Goal: Entertainment & Leisure: Consume media (video, audio)

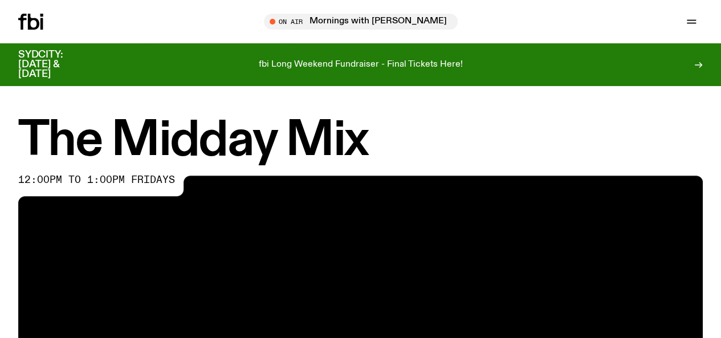
click at [91, 34] on div "Schedule Explore Read Volunteer Newsletter On Air Mornings with [PERSON_NAME] /…" at bounding box center [360, 21] width 721 height 43
click at [0, 0] on link "Schedule" at bounding box center [0, 0] width 0 height 0
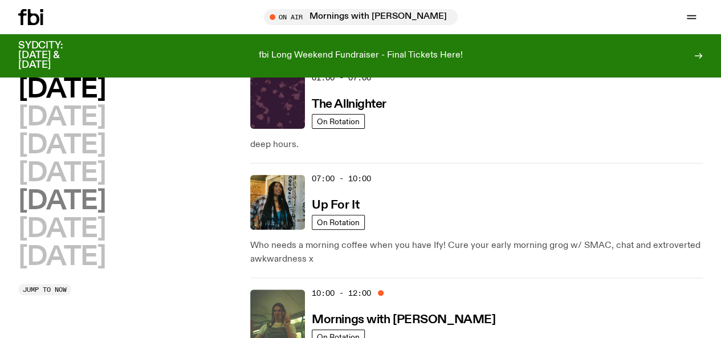
click at [85, 214] on h2 "[DATE]" at bounding box center [61, 202] width 87 height 26
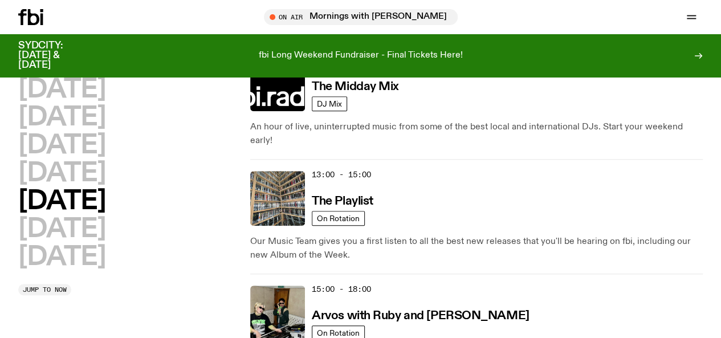
scroll to position [316, 0]
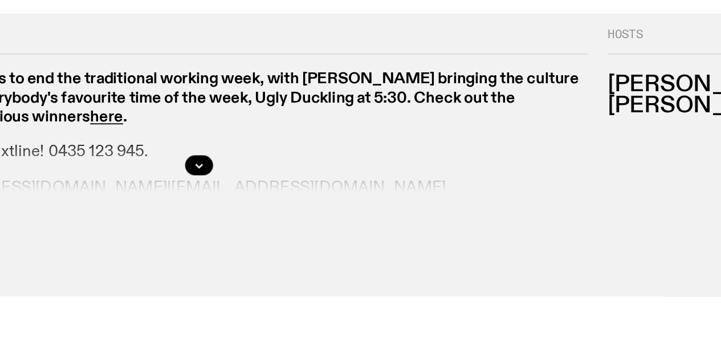
scroll to position [499, 0]
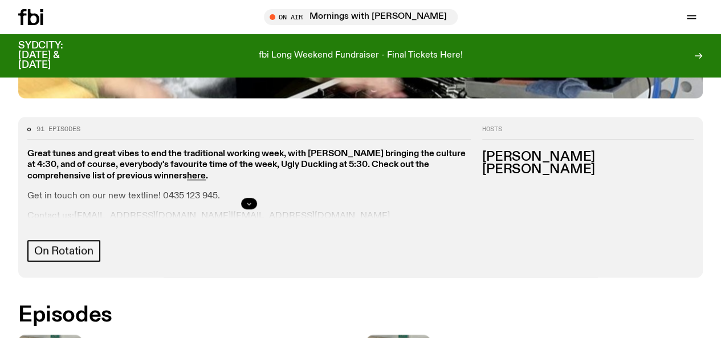
click at [253, 200] on icon "button" at bounding box center [249, 203] width 7 height 7
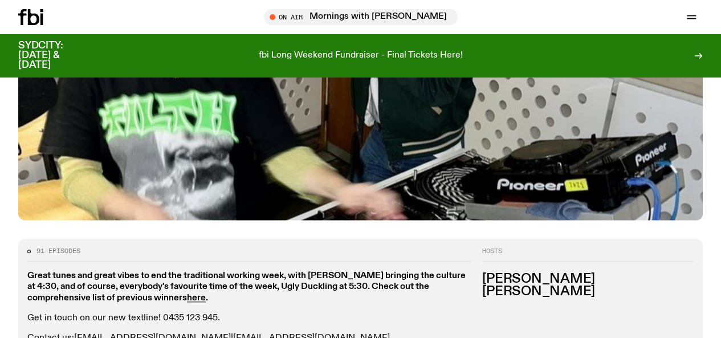
scroll to position [368, 0]
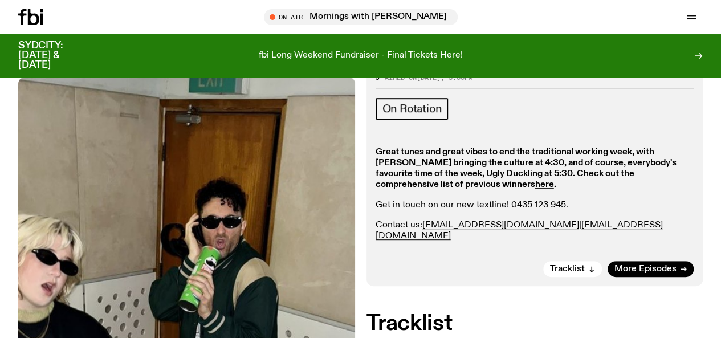
scroll to position [194, 0]
click at [535, 111] on div "On Rotation Great tunes and great vibes to end the traditional working week, wi…" at bounding box center [535, 171] width 319 height 144
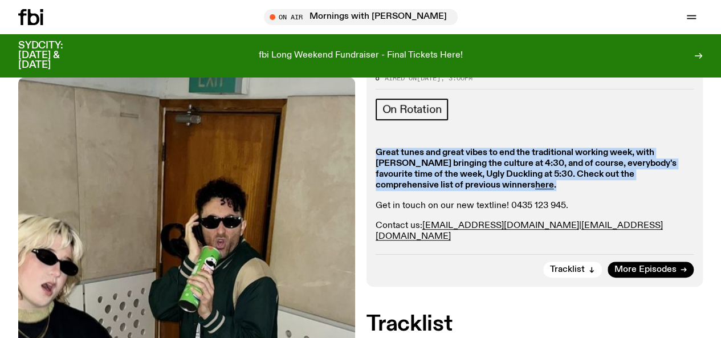
click at [535, 111] on div "On Rotation Great tunes and great vibes to end the traditional working week, wi…" at bounding box center [535, 171] width 319 height 144
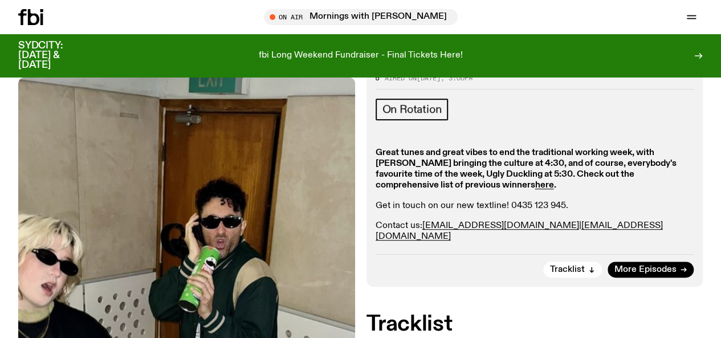
click at [593, 166] on div "Great tunes and great vibes to end the traditional working week, with [PERSON_N…" at bounding box center [535, 195] width 319 height 95
click at [578, 148] on strong "Great tunes and great vibes to end the traditional working week, with [PERSON_N…" at bounding box center [526, 169] width 301 height 42
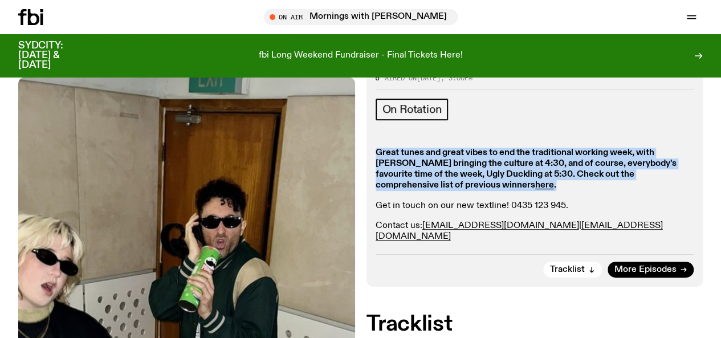
click at [578, 148] on strong "Great tunes and great vibes to end the traditional working week, with [PERSON_N…" at bounding box center [526, 169] width 301 height 42
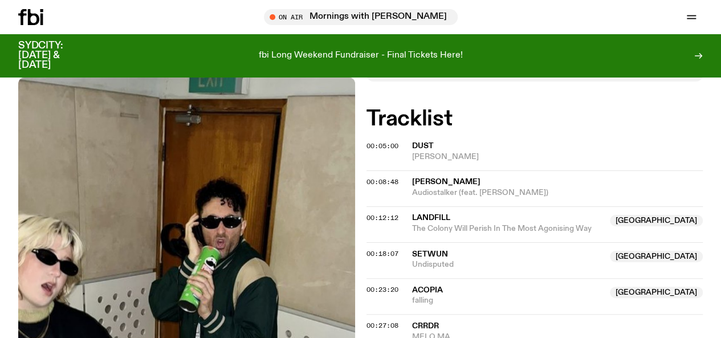
scroll to position [406, 0]
